Goal: Task Accomplishment & Management: Manage account settings

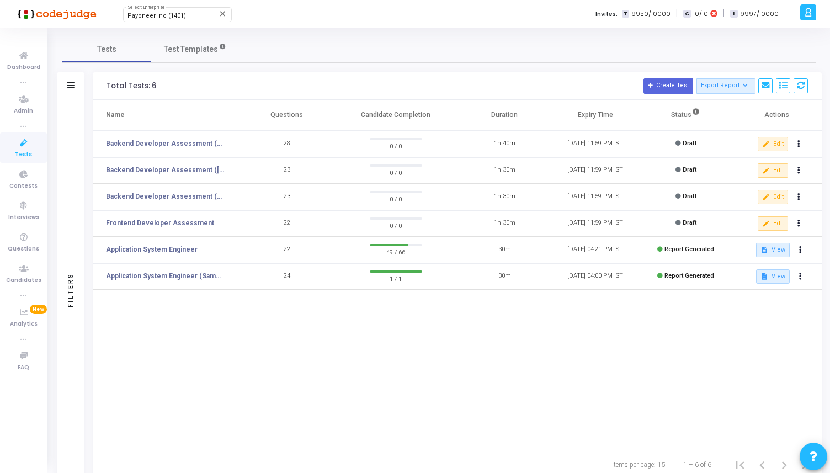
click at [800, 13] on div at bounding box center [808, 12] width 16 height 16
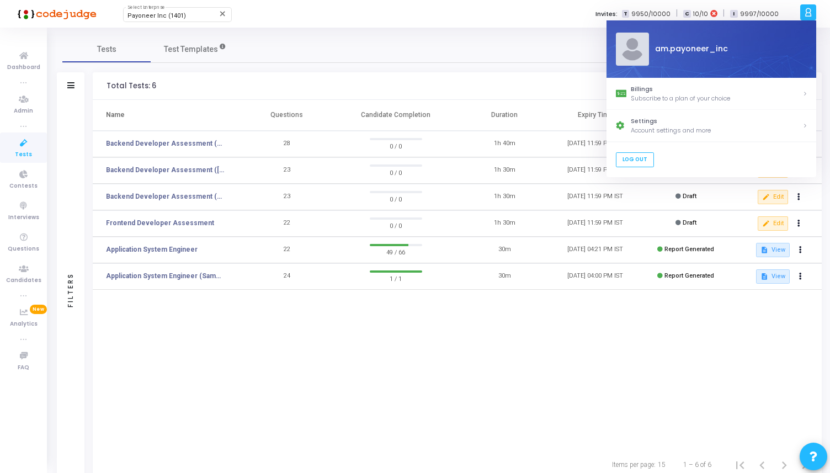
click at [566, 51] on div "Tests Test Templates" at bounding box center [439, 49] width 754 height 26
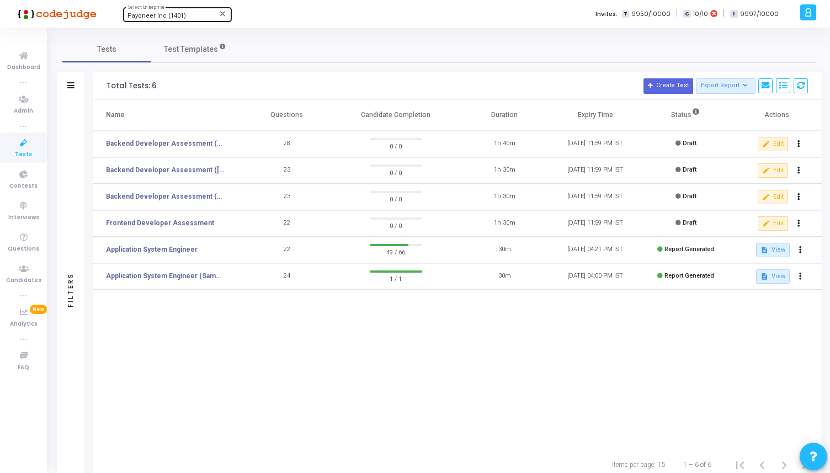
click at [188, 16] on div "Payoneer Inc (1401)" at bounding box center [171, 16] width 89 height 7
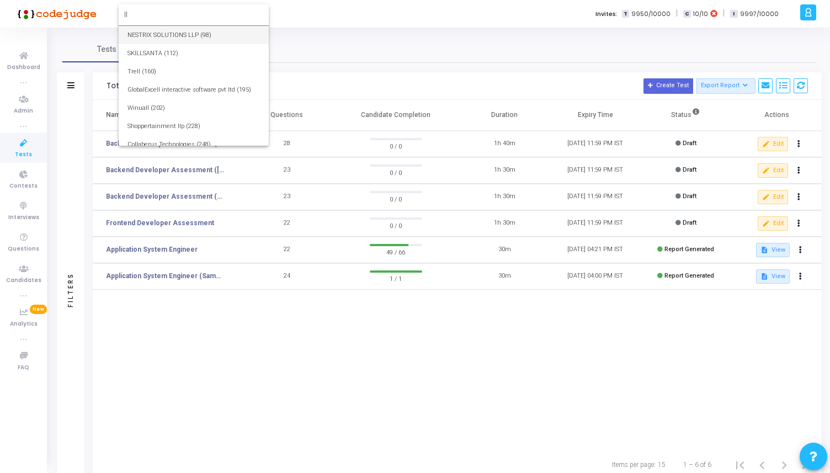
type input "l"
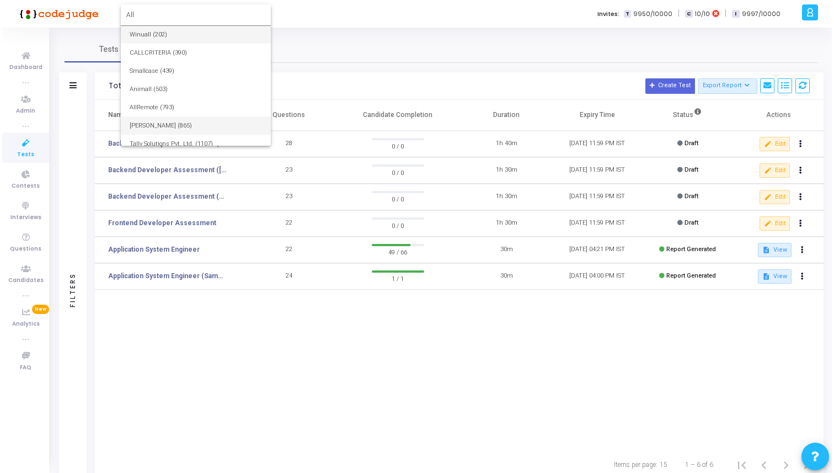
scroll to position [8, 0]
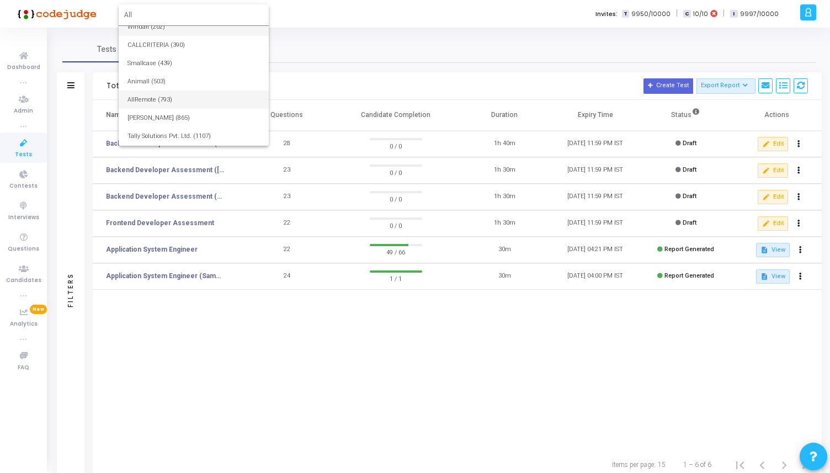
type input "All"
click at [169, 108] on span "AllRemote (793)" at bounding box center [193, 99] width 132 height 18
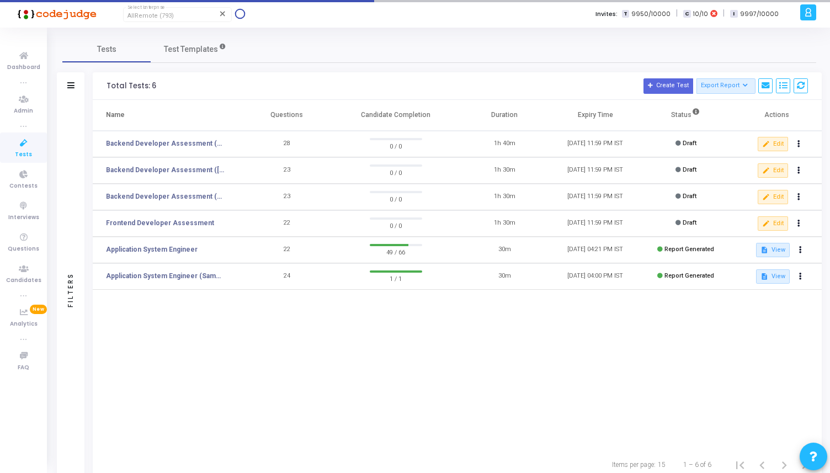
click at [805, 12] on icon at bounding box center [808, 12] width 8 height 13
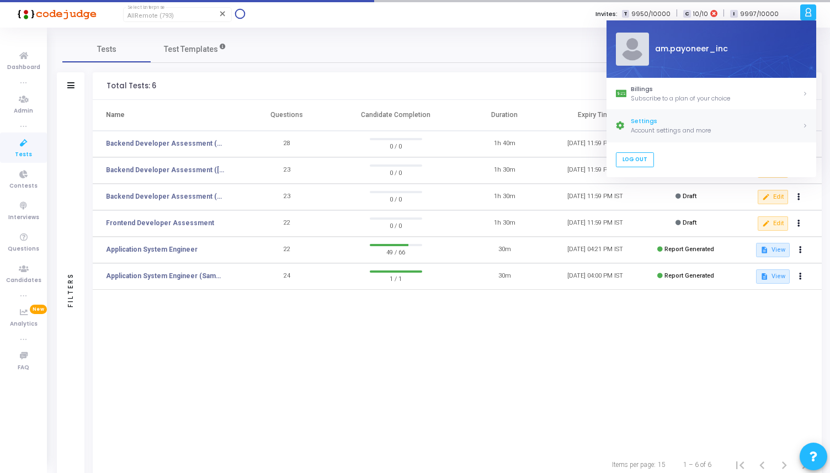
click at [654, 127] on div "Account settings and more" at bounding box center [717, 130] width 172 height 9
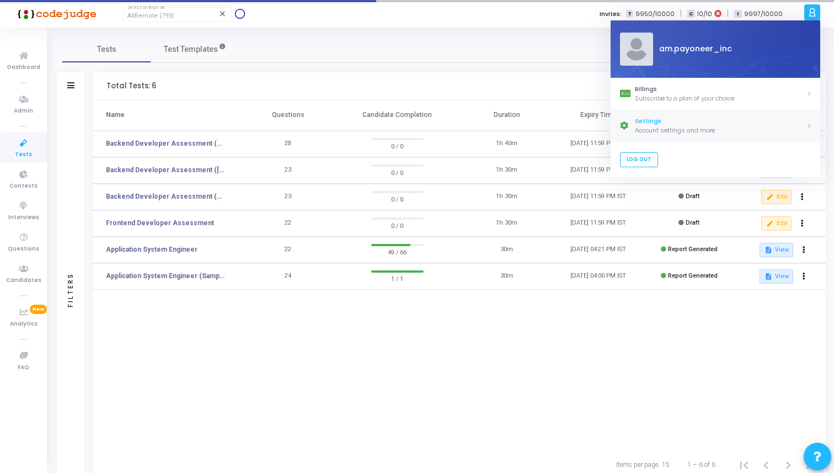
select select "91"
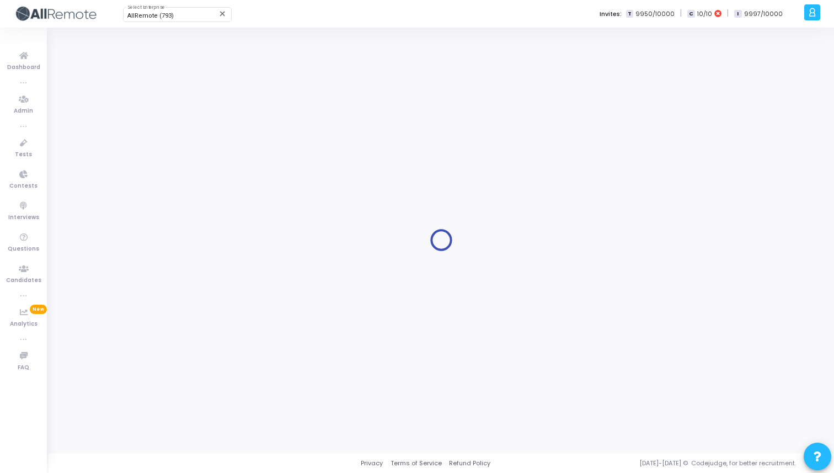
select select "91"
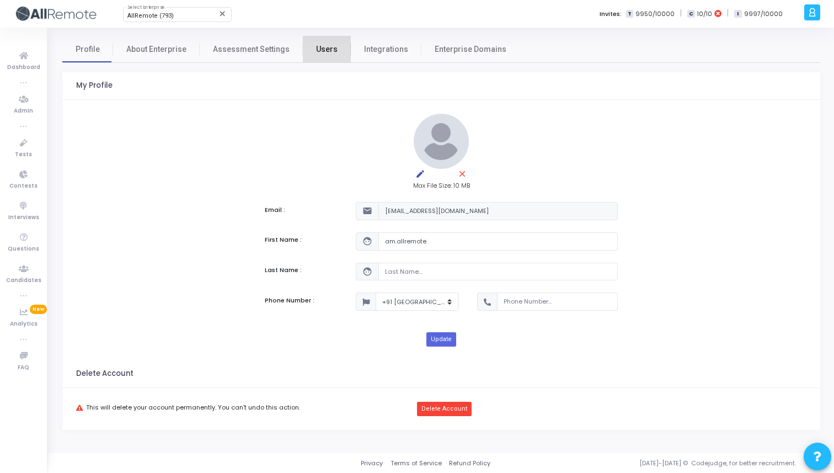
click at [329, 53] on link "Users" at bounding box center [327, 49] width 48 height 26
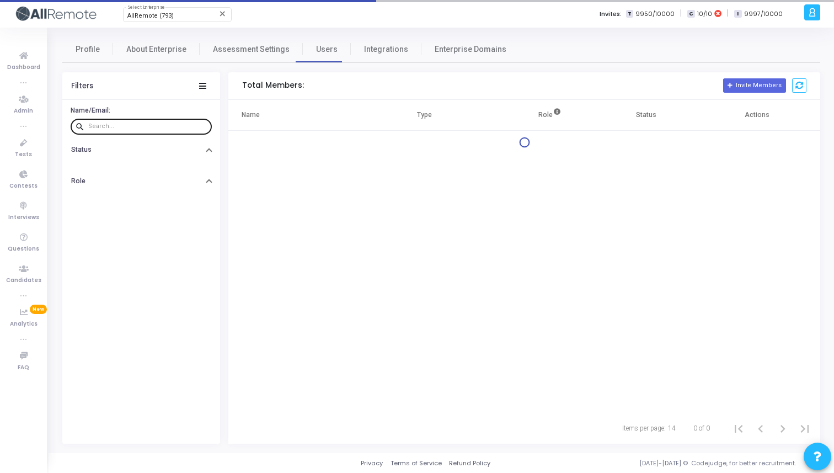
click at [144, 125] on input "text" at bounding box center [147, 126] width 119 height 7
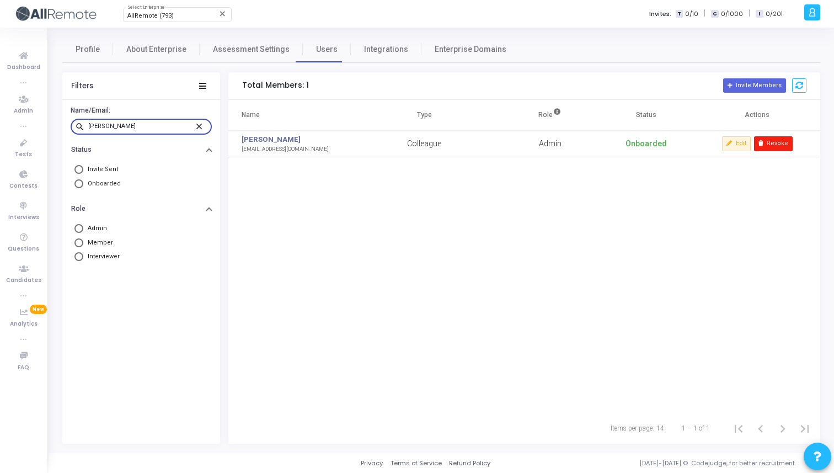
type input "Ankush"
click at [769, 143] on button "Revoke" at bounding box center [773, 143] width 39 height 14
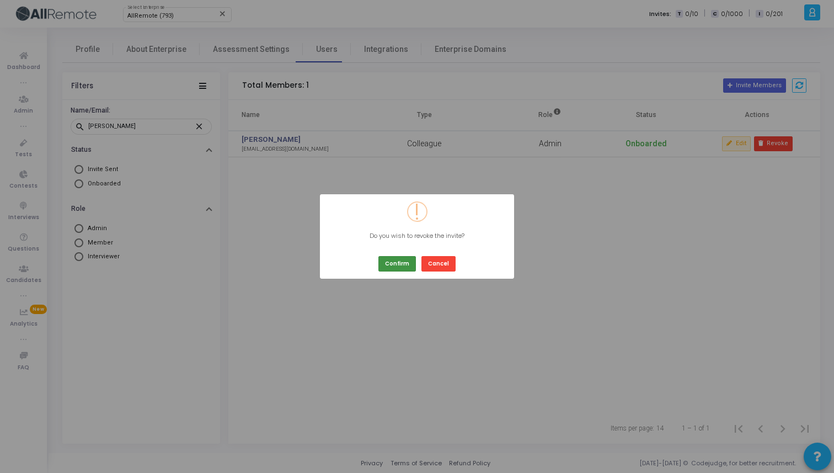
click at [399, 262] on button "Confirm" at bounding box center [397, 263] width 38 height 15
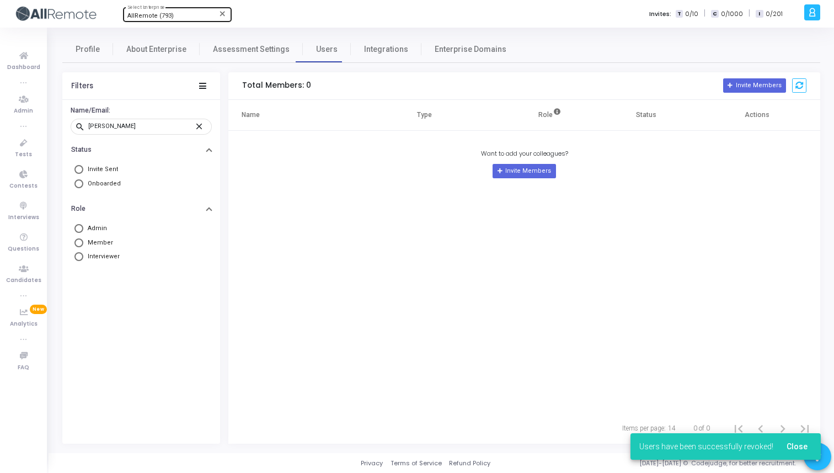
click at [195, 14] on div "AllRemote (793)" at bounding box center [171, 16] width 89 height 7
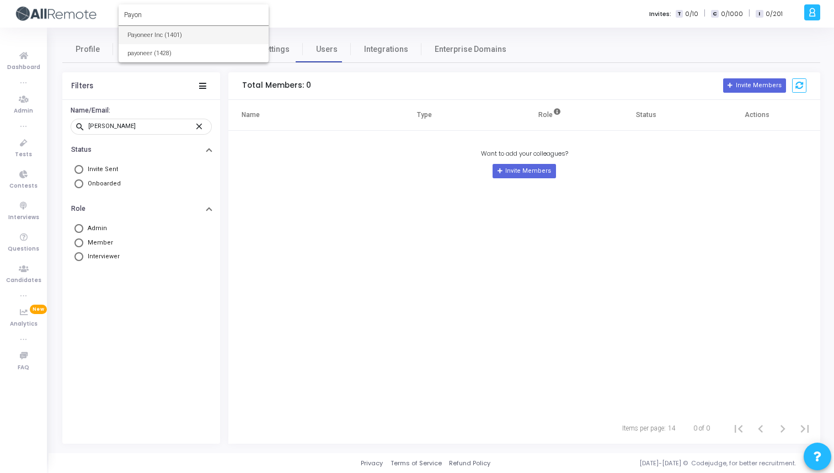
type input "Payon"
click at [195, 37] on span "Payoneer Inc (1401)" at bounding box center [193, 35] width 132 height 18
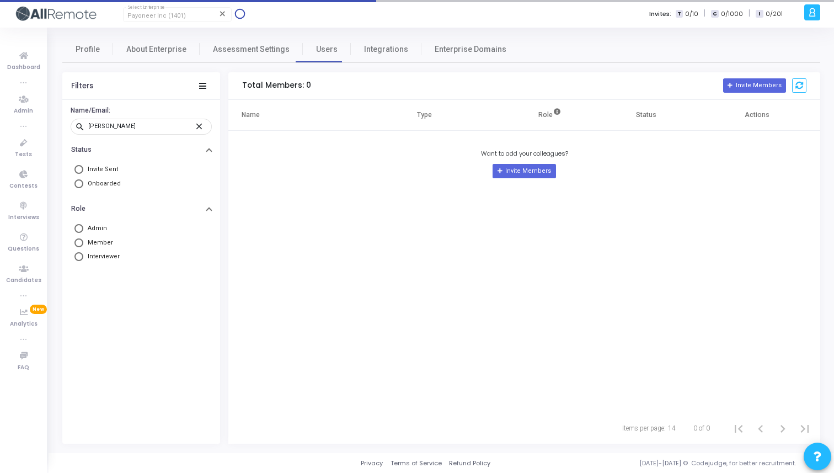
click at [809, 17] on icon at bounding box center [812, 12] width 8 height 13
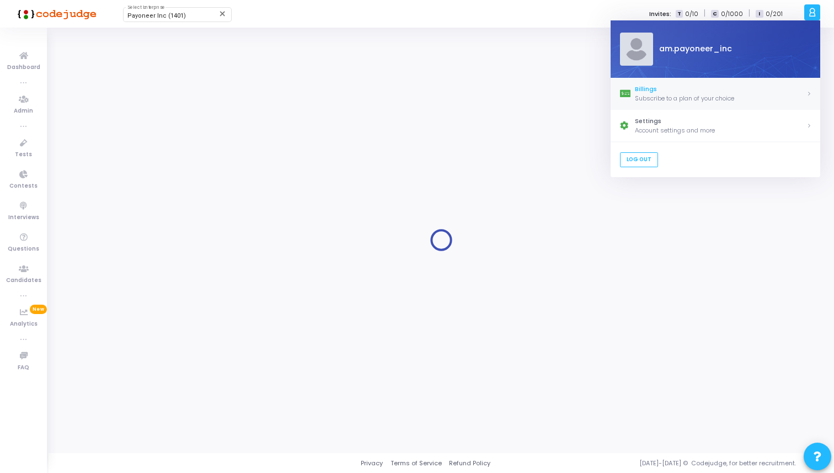
select select "91"
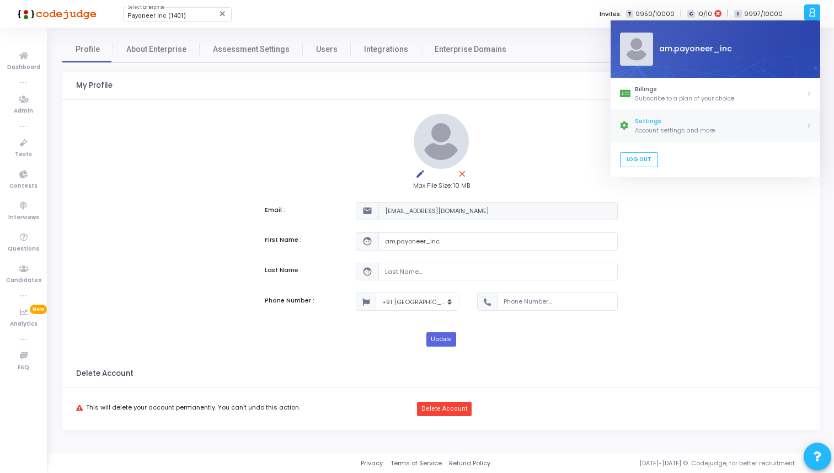
click at [662, 122] on div "Settings" at bounding box center [721, 121] width 172 height 9
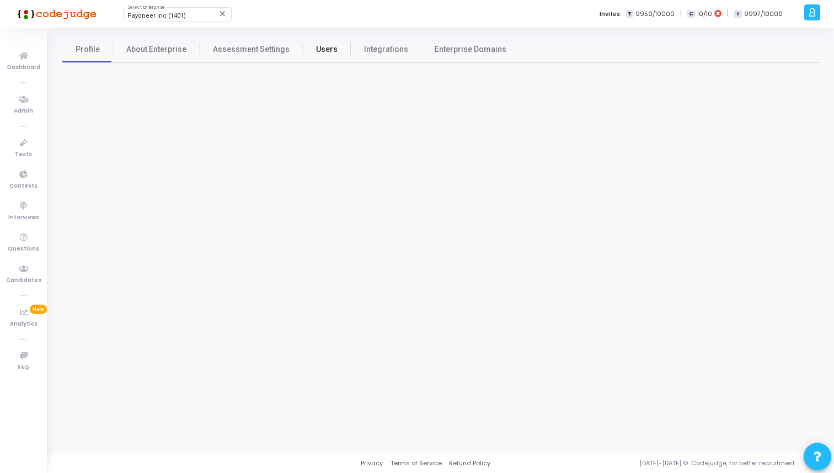
click at [316, 48] on span "Users" at bounding box center [327, 50] width 22 height 12
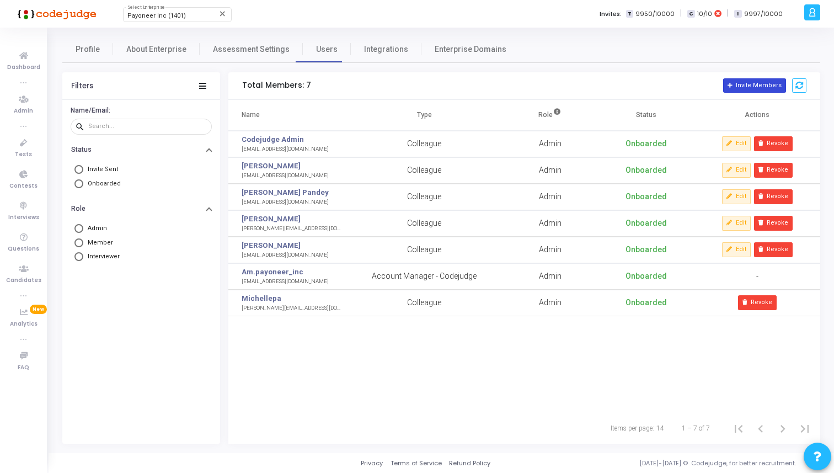
click at [734, 83] on icon at bounding box center [731, 86] width 6 height 6
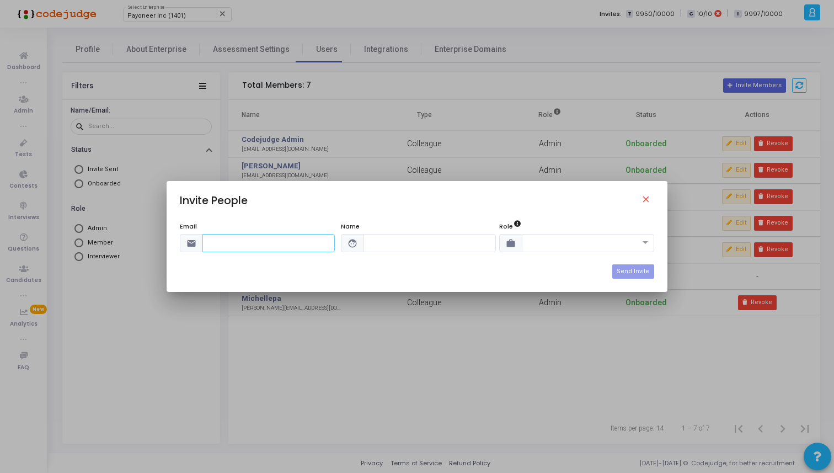
paste input "ankushkha@payoneer.com"
type input "ankushkha@payoneer.com"
click at [381, 240] on input "text" at bounding box center [430, 243] width 132 height 18
click at [460, 243] on input "Ankush" at bounding box center [430, 243] width 132 height 18
type input "Ankush Khatkar"
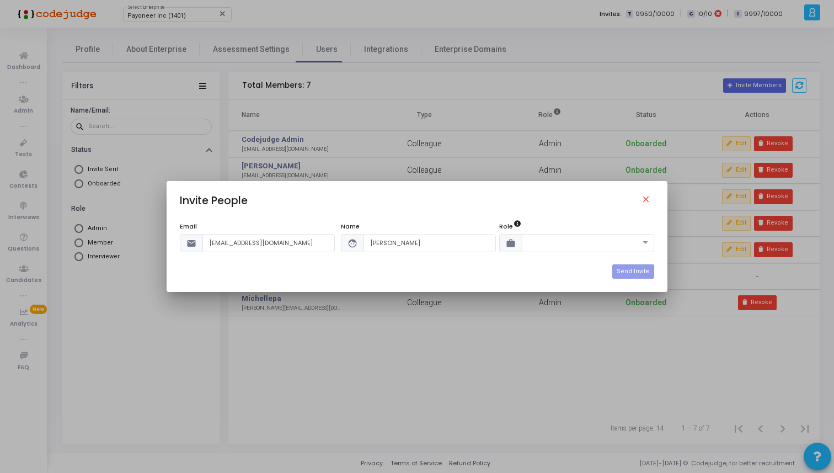
click at [553, 254] on div "Email email ankushkha@payoneer.com Name face Ankush Khatkar Role work" at bounding box center [417, 243] width 474 height 42
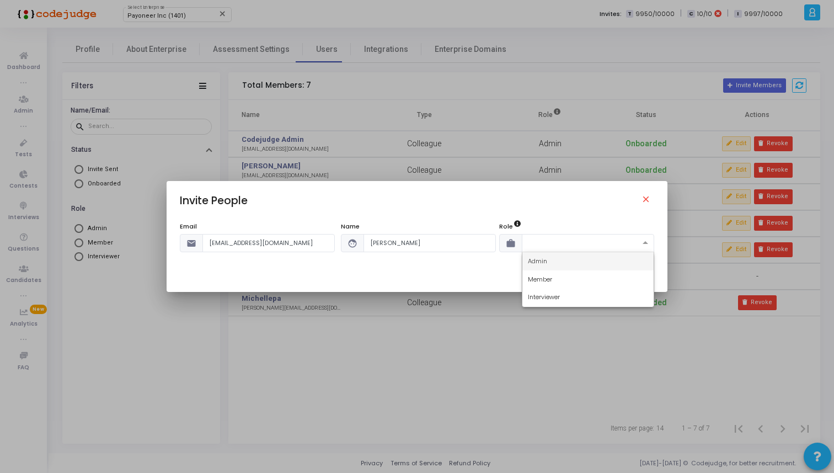
click at [554, 251] on div at bounding box center [588, 243] width 132 height 18
click at [554, 259] on div "Admin" at bounding box center [587, 261] width 131 height 18
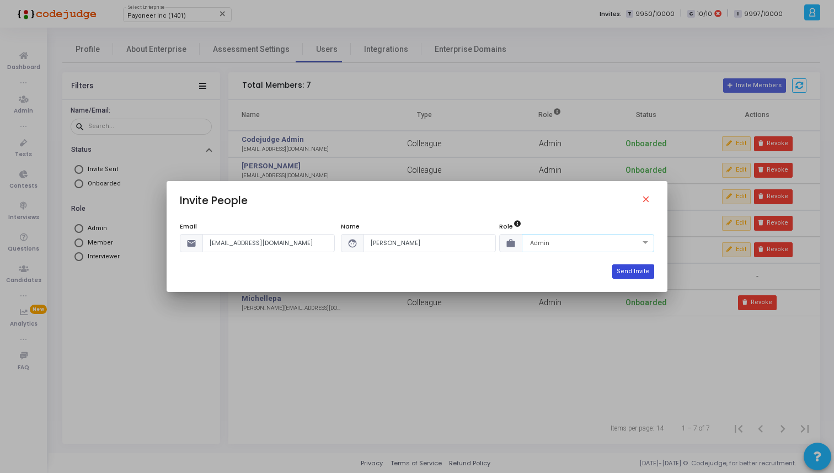
click at [630, 271] on button "Send Invite" at bounding box center [632, 271] width 41 height 14
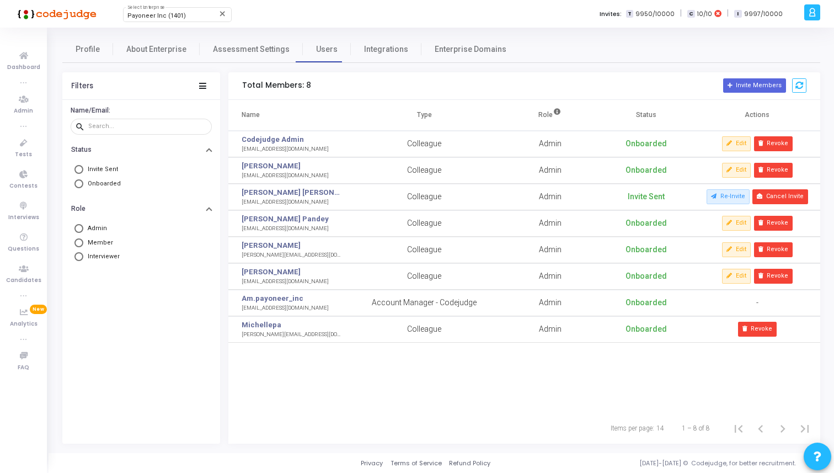
click at [597, 355] on div "Name Type Role Status Actions Codejudge Admin rajatty@payoneer.com Colleague Ad…" at bounding box center [524, 256] width 592 height 313
click at [21, 148] on icon at bounding box center [23, 143] width 23 height 14
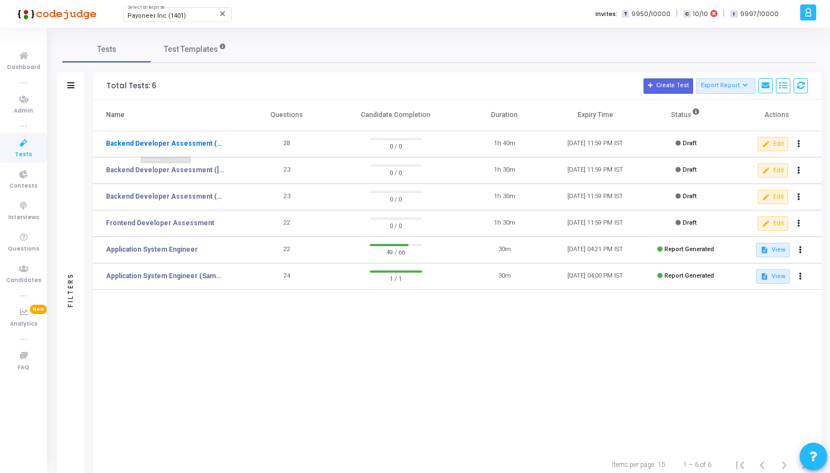
click at [186, 147] on link "Backend Developer Assessment (C# & .Net)" at bounding box center [165, 143] width 119 height 10
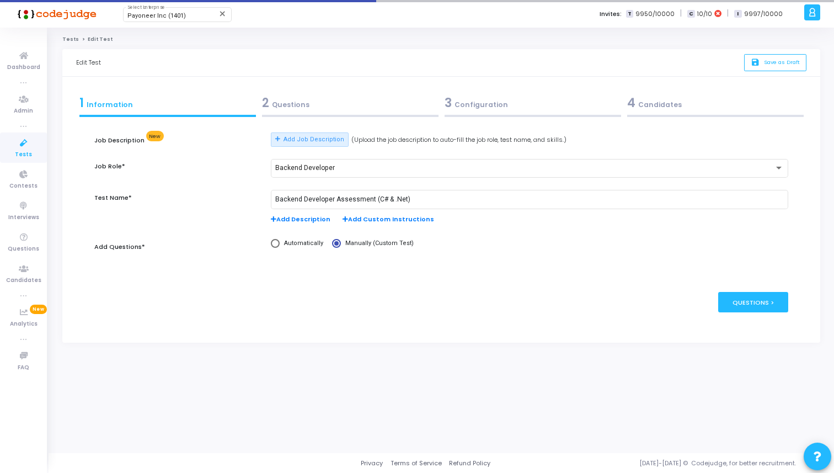
click at [303, 117] on div "2 Questions" at bounding box center [350, 105] width 183 height 30
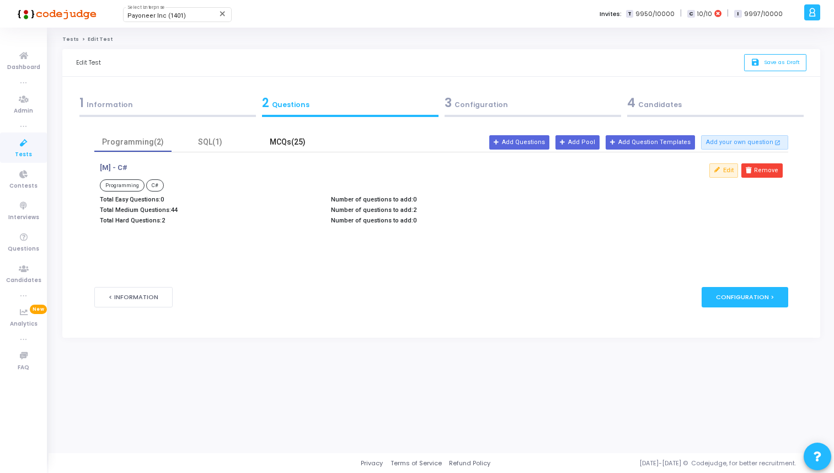
click at [284, 143] on div "MCQs(25)" at bounding box center [287, 142] width 64 height 12
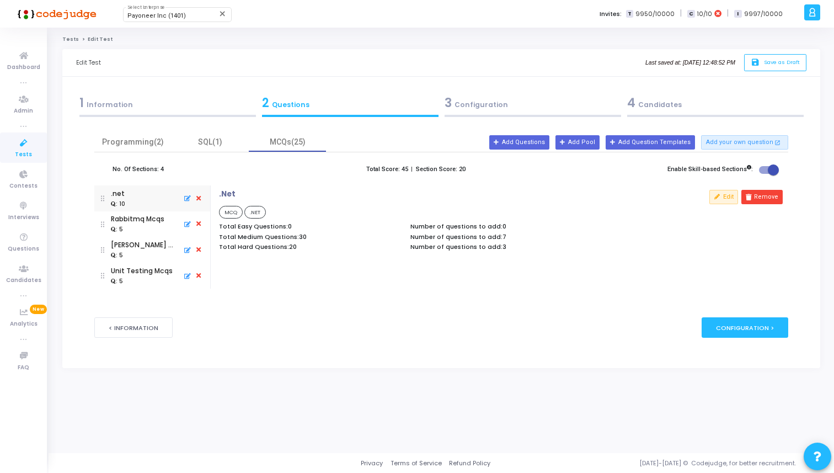
click at [145, 226] on div ": 5" at bounding box center [138, 230] width 54 height 10
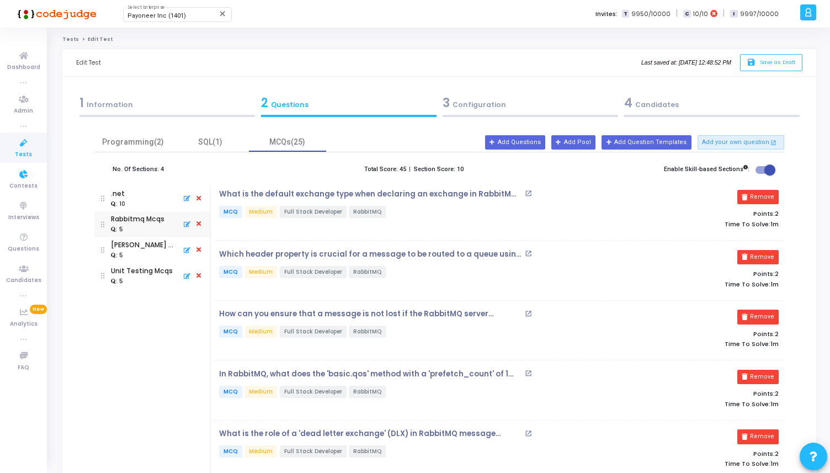
click at [29, 145] on icon at bounding box center [23, 143] width 23 height 14
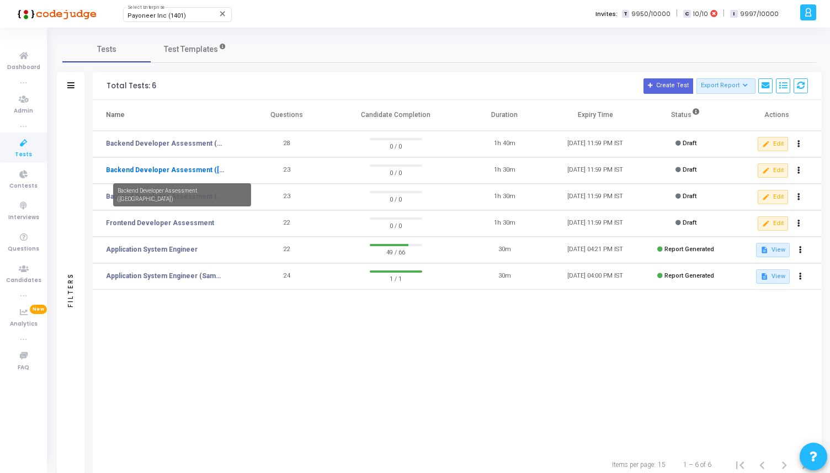
click at [200, 167] on link "Backend Developer Assessment (Java)" at bounding box center [165, 170] width 119 height 10
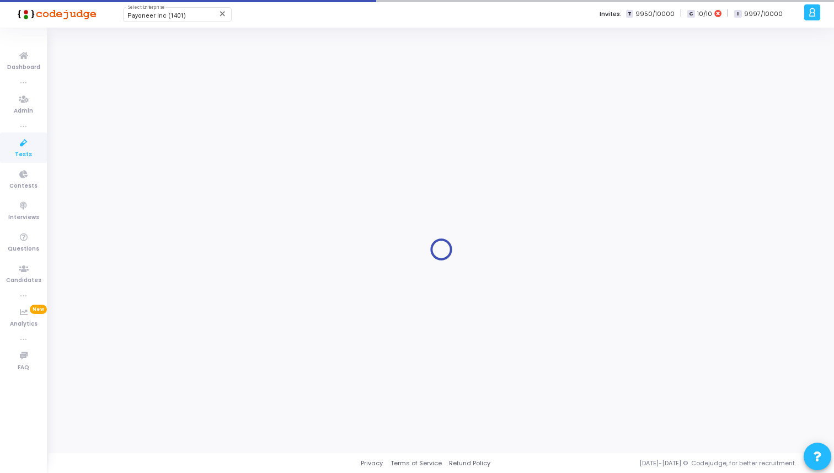
type input "Backend Developer Assessment (Java)"
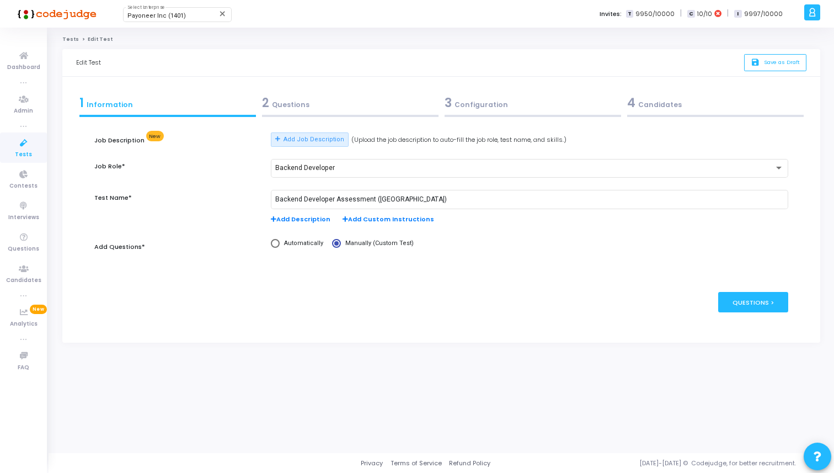
click at [364, 121] on form "Job Description New Add Job Description (Upload the job description to auto-fil…" at bounding box center [441, 224] width 694 height 209
click at [362, 114] on div "2 Questions" at bounding box center [350, 105] width 183 height 30
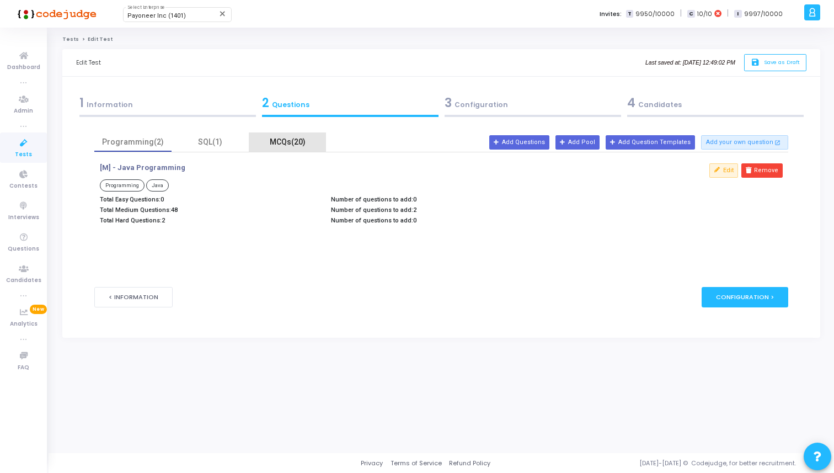
click at [285, 144] on div "MCQs(20)" at bounding box center [287, 142] width 64 height 12
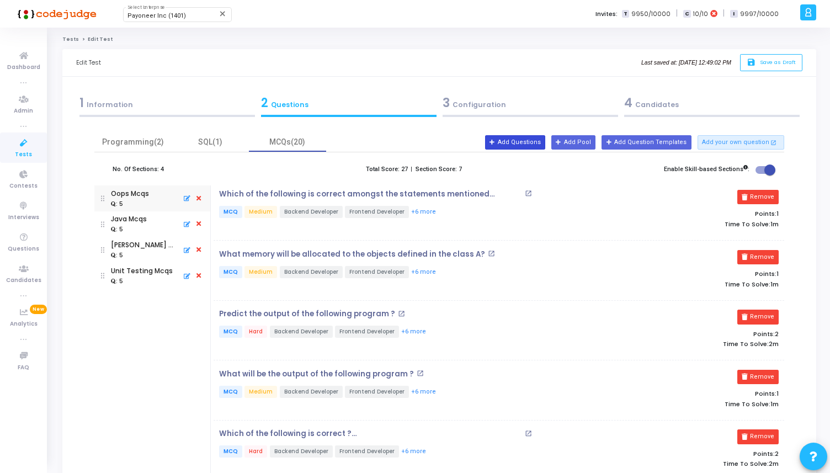
click at [543, 137] on button "Add Questions" at bounding box center [515, 142] width 60 height 14
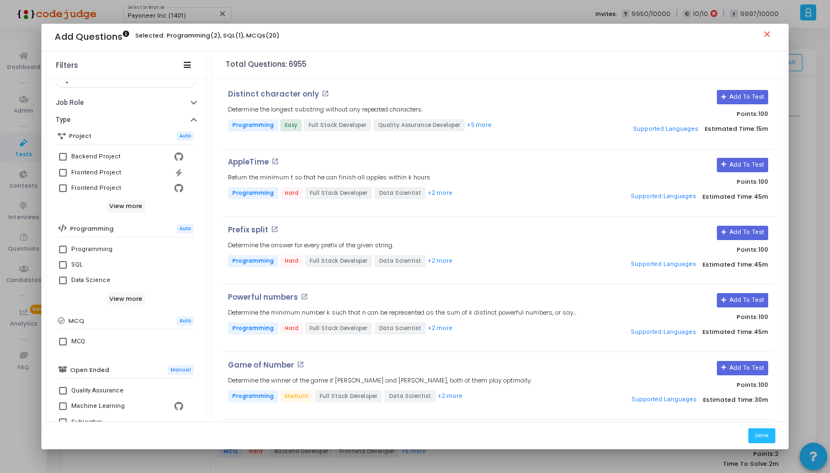
scroll to position [87, 0]
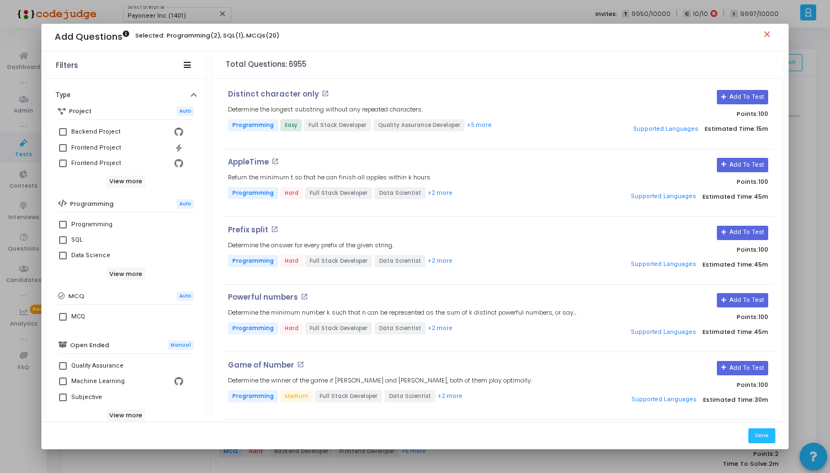
click at [74, 318] on div "MCQ" at bounding box center [78, 316] width 14 height 13
click at [63, 321] on input "MCQ" at bounding box center [62, 321] width 1 height 1
checkbox input "true"
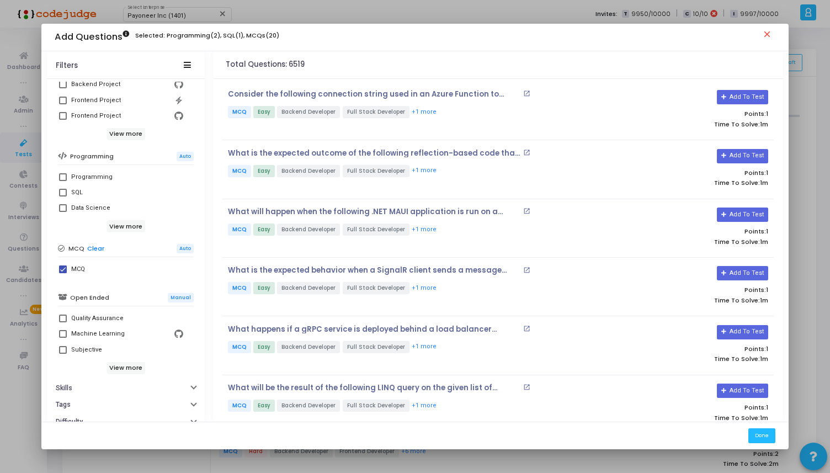
scroll to position [167, 0]
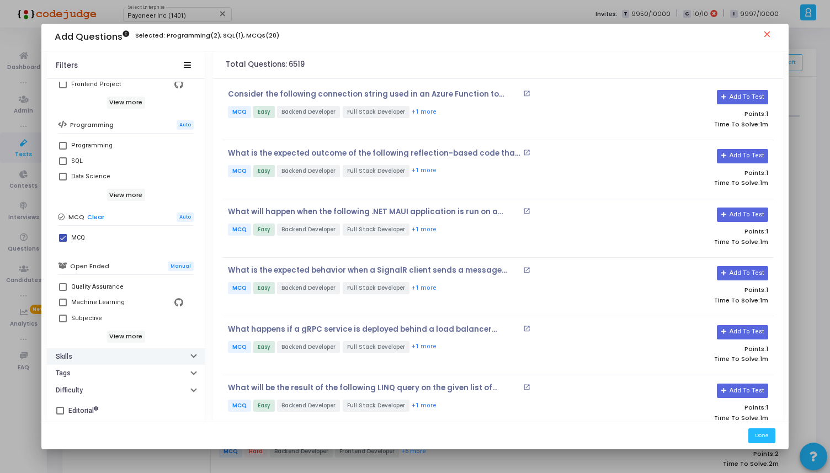
click at [76, 354] on button "Skills" at bounding box center [126, 356] width 158 height 17
click at [103, 374] on input "text" at bounding box center [133, 375] width 114 height 7
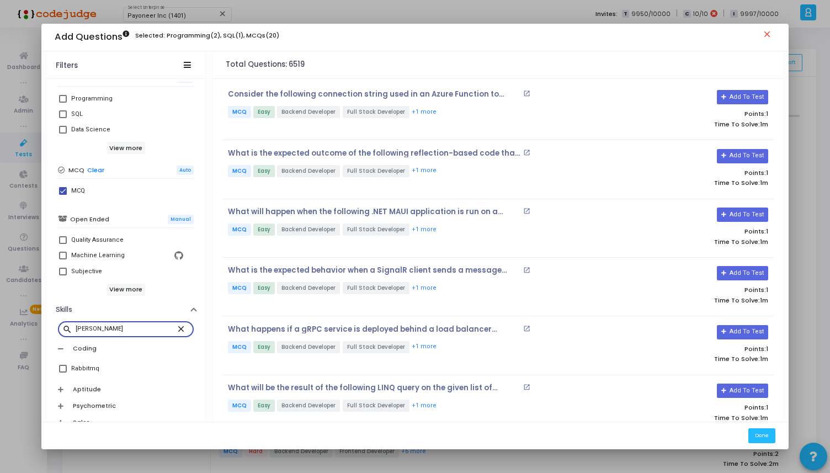
scroll to position [231, 0]
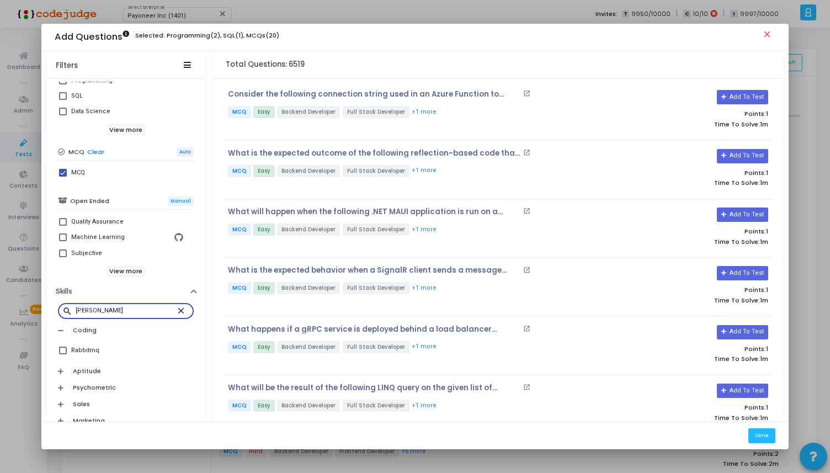
type input "rabb"
click at [81, 350] on div "Rabbitmq" at bounding box center [85, 350] width 28 height 13
click at [63, 354] on input "Rabbitmq" at bounding box center [62, 354] width 1 height 1
checkbox input "true"
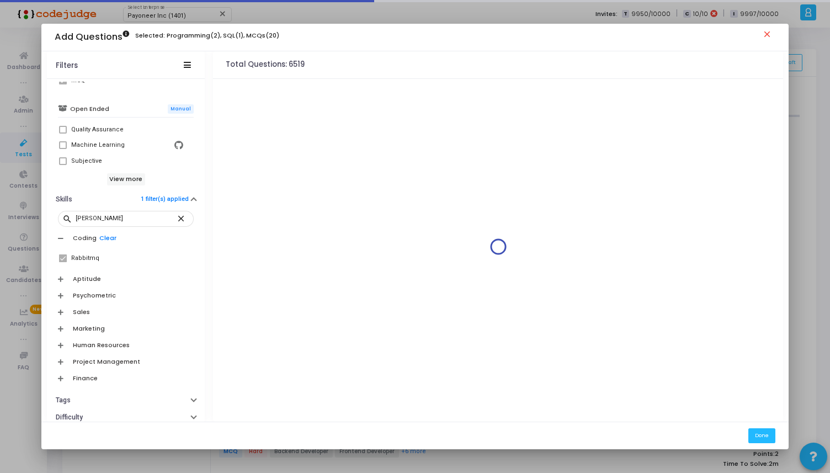
scroll to position [351, 0]
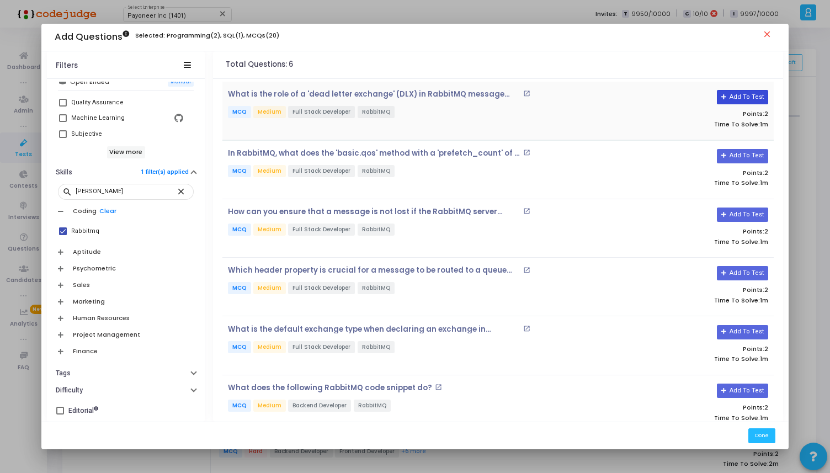
click at [723, 103] on button "Add To Test" at bounding box center [742, 97] width 51 height 14
click at [726, 145] on div "In RabbitMQ, what does the 'basic.qos' method with a 'prefetch_count' of 1 ensu…" at bounding box center [498, 169] width 552 height 58
click at [726, 152] on button "Add To Test" at bounding box center [742, 156] width 51 height 14
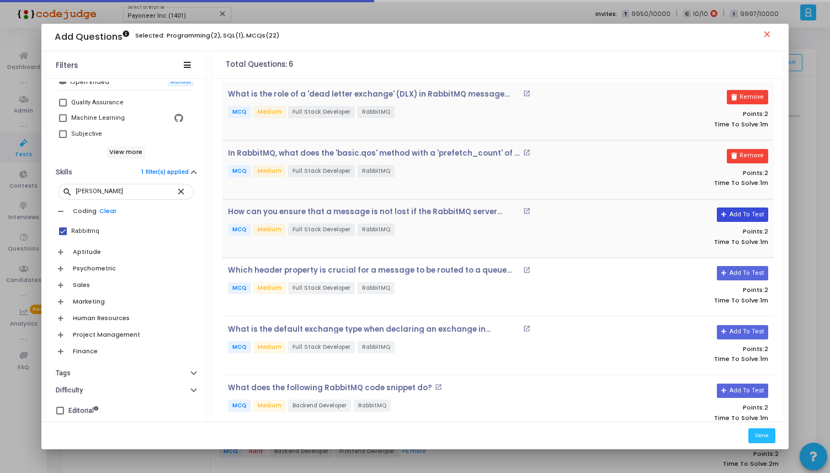
click at [739, 212] on button "Add To Test" at bounding box center [742, 214] width 51 height 14
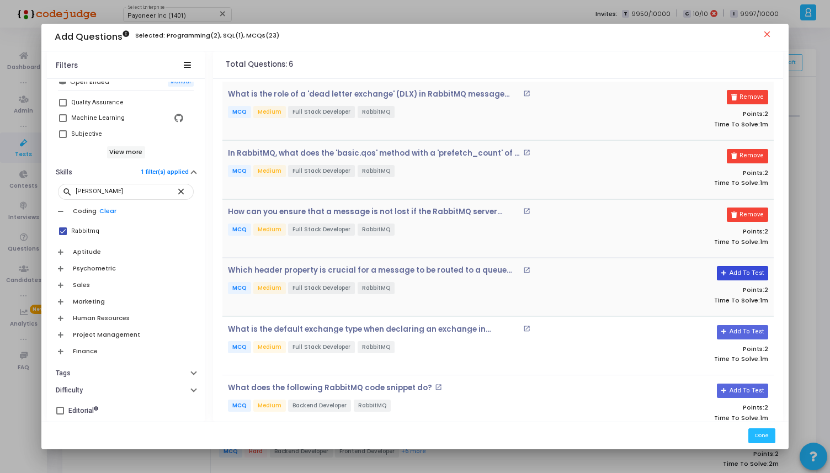
click at [742, 270] on button "Add To Test" at bounding box center [742, 273] width 51 height 14
click at [744, 326] on button "Add To Test" at bounding box center [742, 332] width 51 height 14
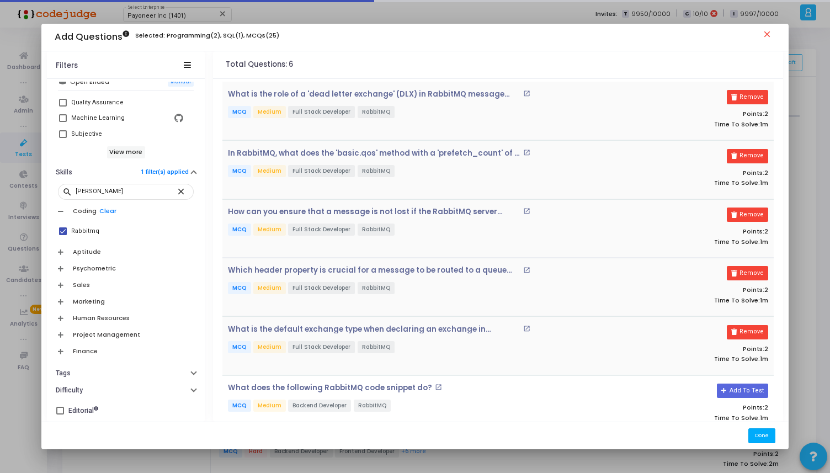
click at [760, 434] on button "Done" at bounding box center [761, 435] width 27 height 15
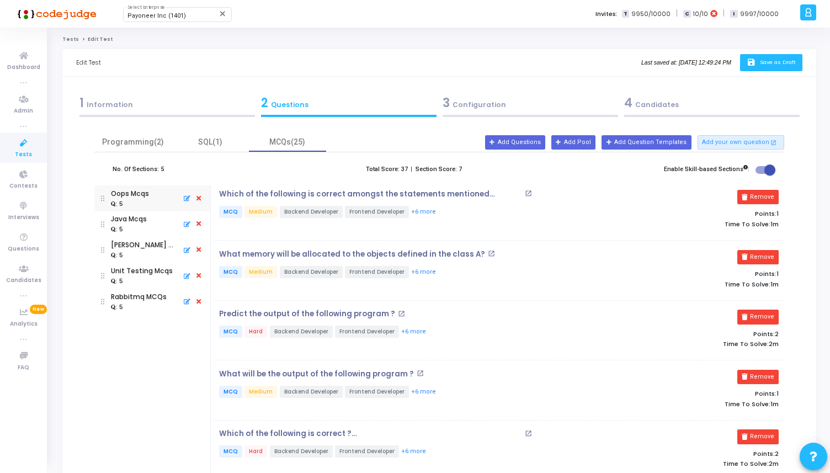
click at [772, 61] on span "Save as Draft" at bounding box center [778, 61] width 36 height 7
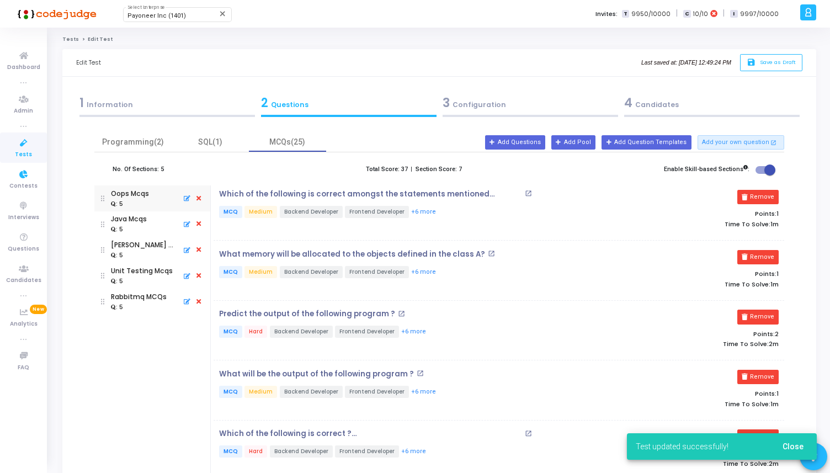
click at [25, 150] on span "Tests" at bounding box center [23, 154] width 17 height 9
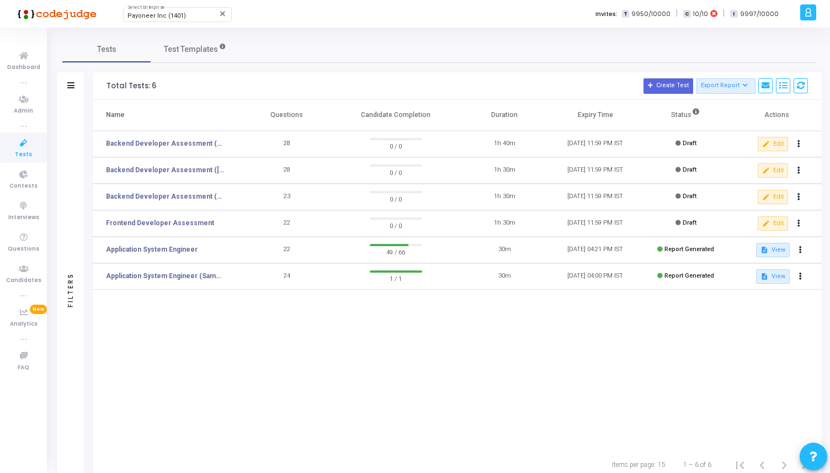
click at [25, 146] on icon at bounding box center [23, 143] width 23 height 14
click at [289, 364] on div "Name Questions Candidate Completion Duration Expiry Time Status Actions Backend…" at bounding box center [457, 274] width 729 height 349
